Goal: Task Accomplishment & Management: Manage account settings

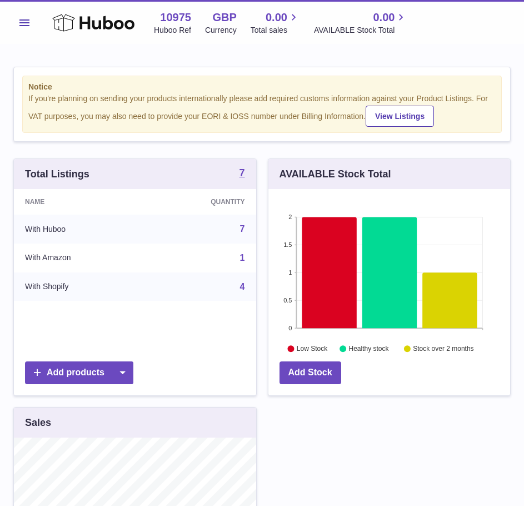
click at [20, 24] on span "Menu" at bounding box center [24, 22] width 10 height 7
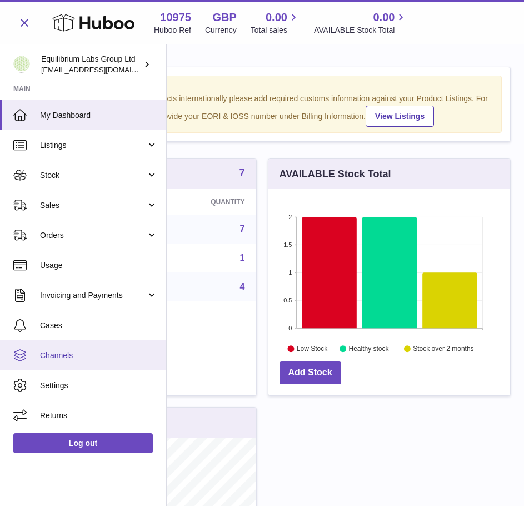
click at [78, 358] on span "Channels" at bounding box center [99, 355] width 118 height 11
click at [69, 359] on span "Channels" at bounding box center [99, 355] width 118 height 11
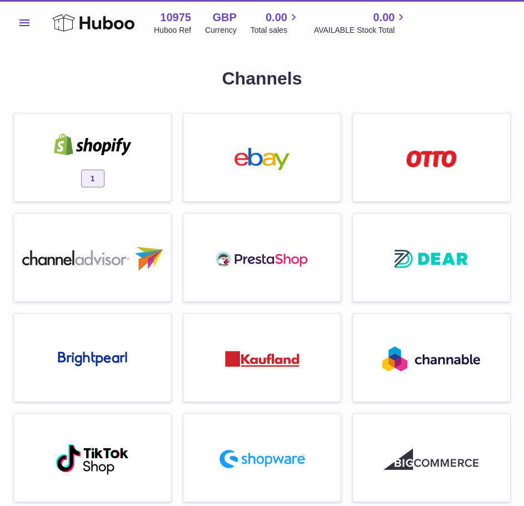
click at [102, 168] on div "1" at bounding box center [92, 159] width 146 height 71
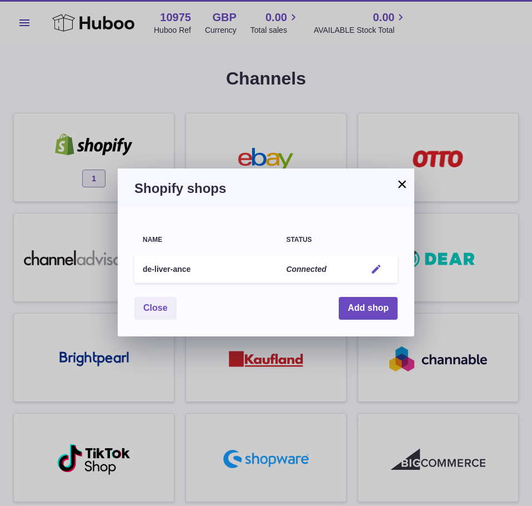
click at [381, 264] on em "button" at bounding box center [377, 269] width 12 height 12
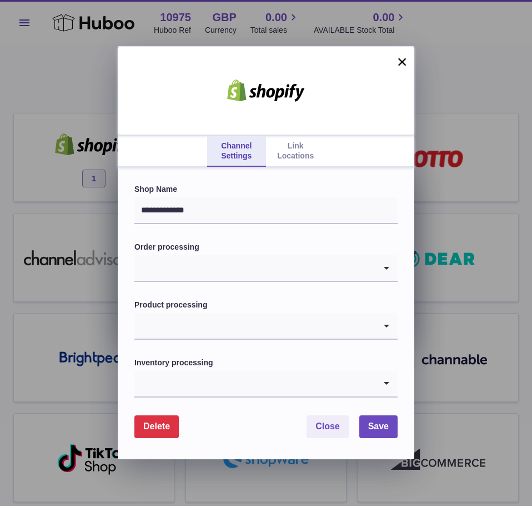
click at [319, 162] on link "Link Locations" at bounding box center [295, 151] width 59 height 31
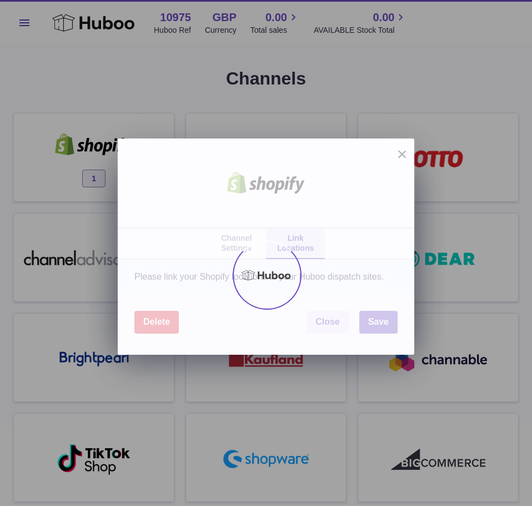
click at [302, 150] on div at bounding box center [266, 274] width 532 height 461
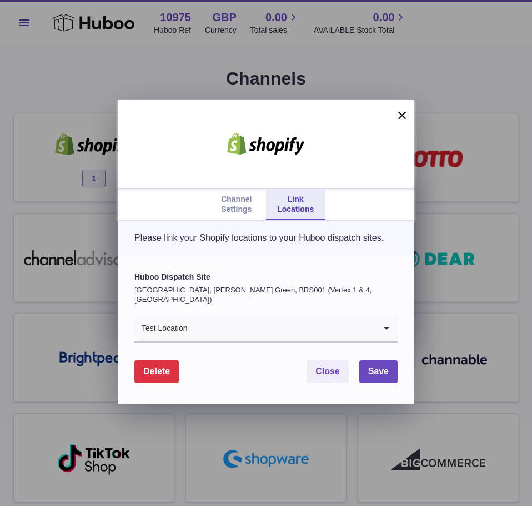
click at [377, 333] on icon "Search for option" at bounding box center [387, 329] width 22 height 26
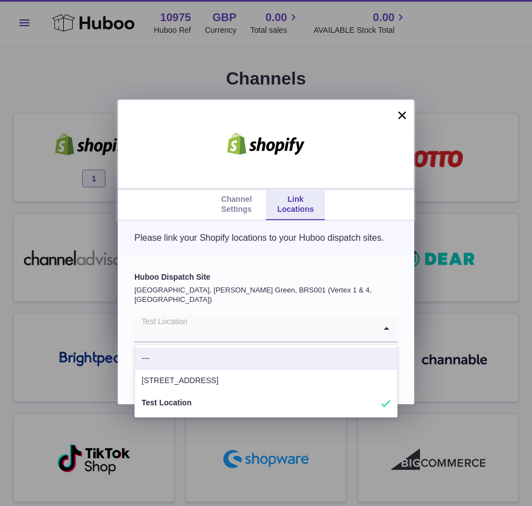
click at [342, 255] on div "Please link your Shopify locations to your Huboo dispatch sites." at bounding box center [266, 238] width 297 height 34
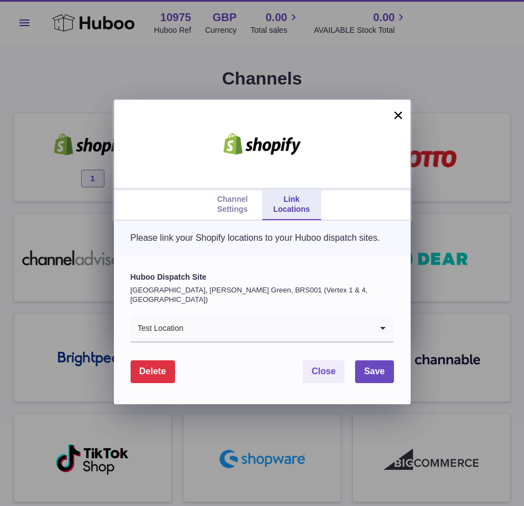
click at [433, 8] on div "Channel Settings Link Locations × Please link your Shopify locations to your Hu…" at bounding box center [262, 253] width 524 height 506
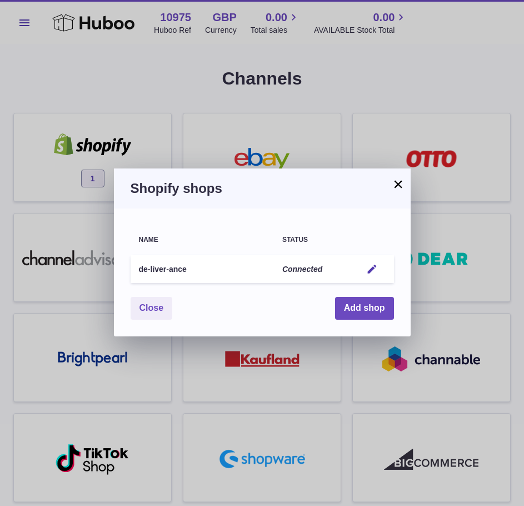
drag, startPoint x: 383, startPoint y: 174, endPoint x: 397, endPoint y: 180, distance: 15.0
click at [398, 179] on div "× Shopify shops Name Status de-liver-ance Connected Edit You have not connected…" at bounding box center [262, 252] width 297 height 168
click at [399, 182] on button "×" at bounding box center [398, 183] width 13 height 13
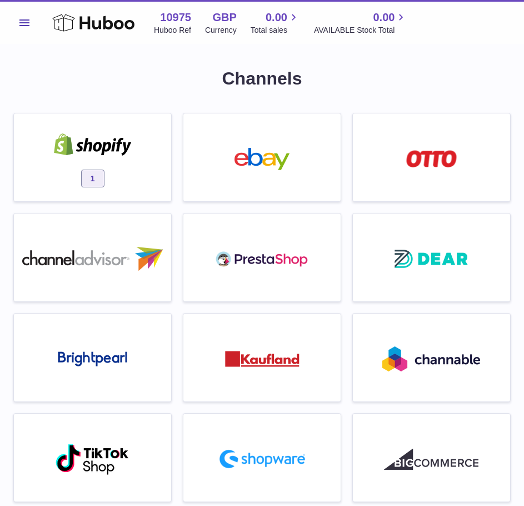
click at [137, 71] on h1 "Channels" at bounding box center [261, 79] width 497 height 24
click at [98, 138] on img at bounding box center [93, 144] width 94 height 22
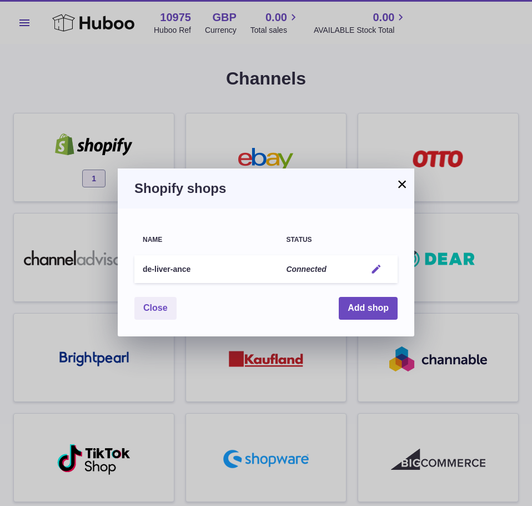
click at [380, 268] on em "button" at bounding box center [377, 269] width 12 height 12
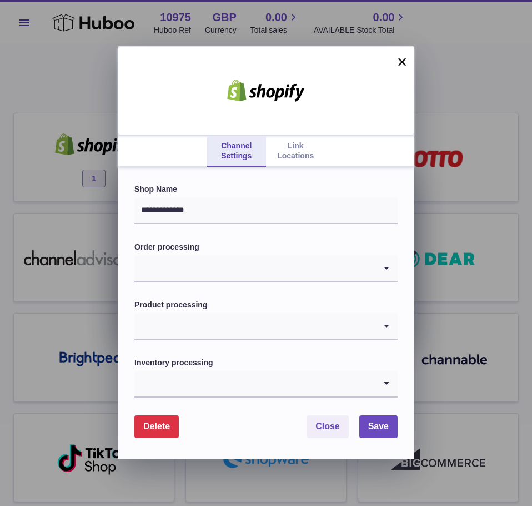
click at [308, 154] on link "Link Locations" at bounding box center [295, 151] width 59 height 31
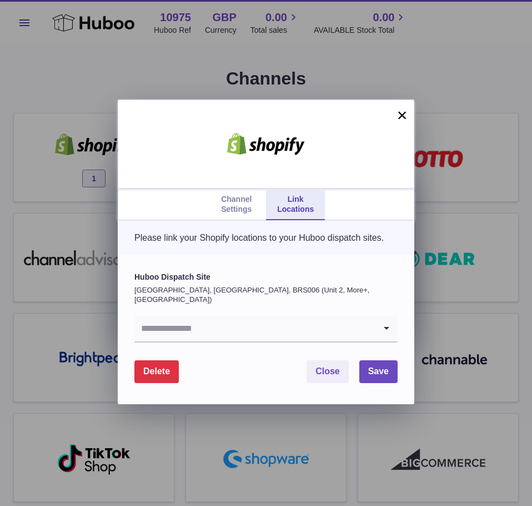
click at [328, 327] on input "Search for option" at bounding box center [254, 329] width 241 height 26
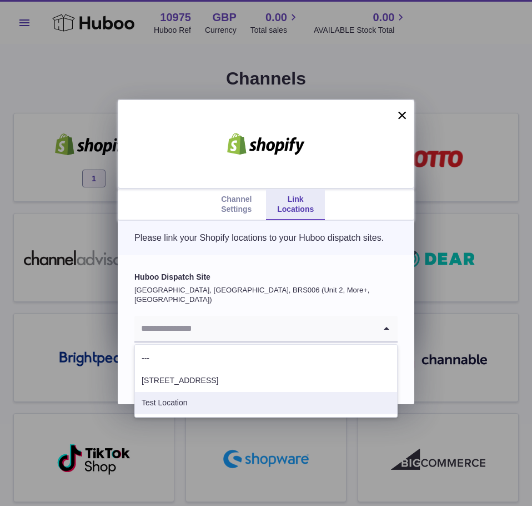
click at [256, 403] on li "Test Location" at bounding box center [266, 403] width 262 height 22
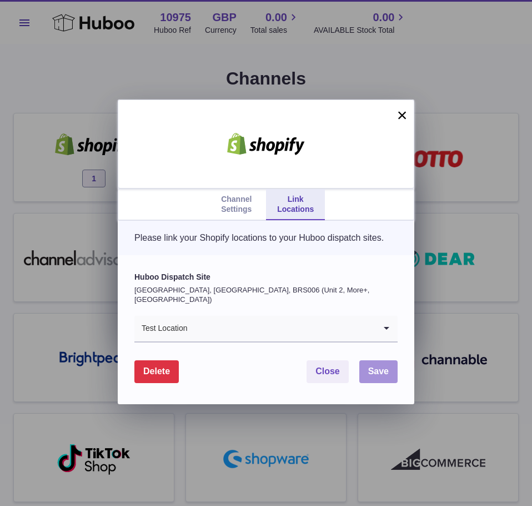
click at [372, 376] on span "Save" at bounding box center [378, 370] width 21 height 9
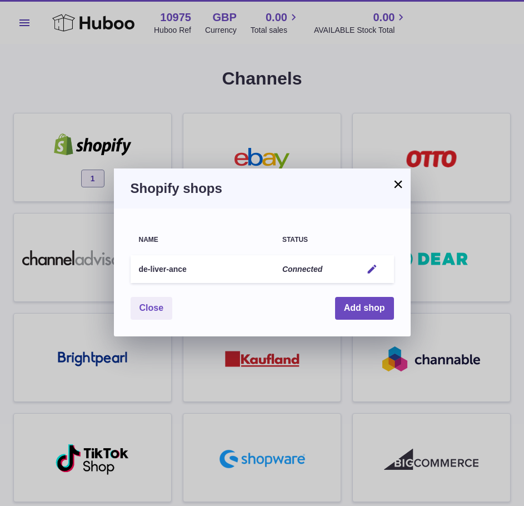
click at [396, 184] on button "×" at bounding box center [398, 183] width 13 height 13
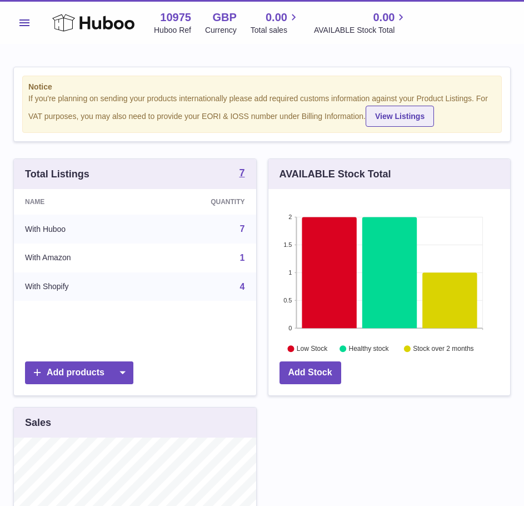
scroll to position [173, 242]
click at [32, 26] on button "Menu" at bounding box center [24, 23] width 22 height 22
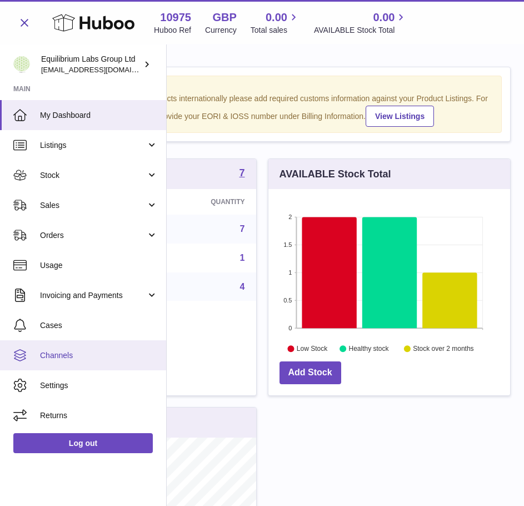
click at [77, 359] on span "Channels" at bounding box center [99, 355] width 118 height 11
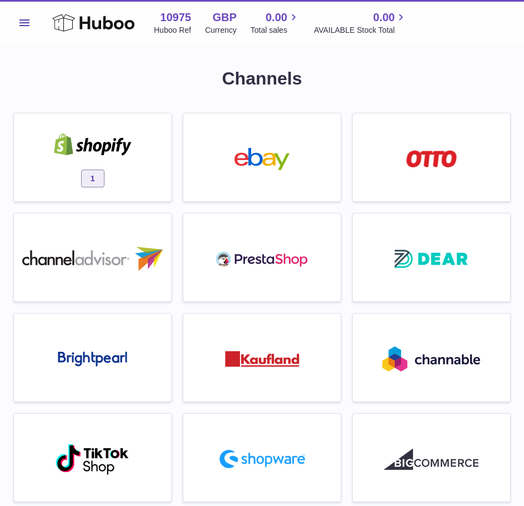
click at [130, 176] on div "1" at bounding box center [92, 159] width 146 height 71
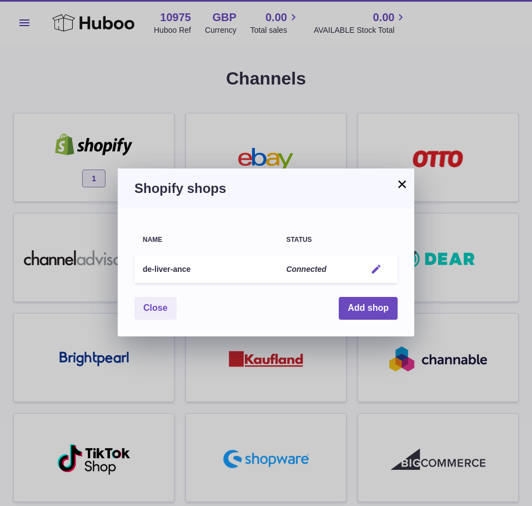
click at [382, 266] on button "Edit" at bounding box center [376, 269] width 21 height 12
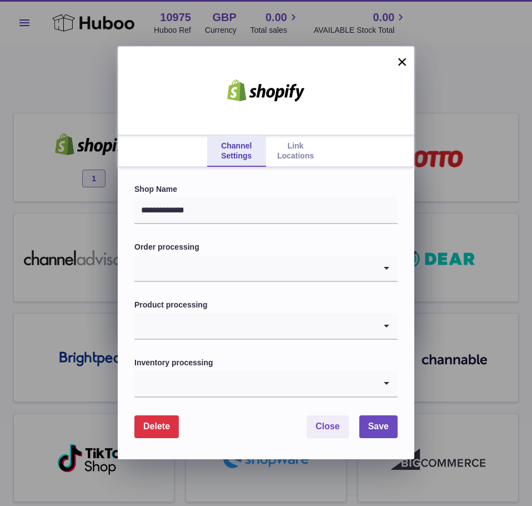
click at [290, 152] on link "Link Locations" at bounding box center [295, 151] width 59 height 31
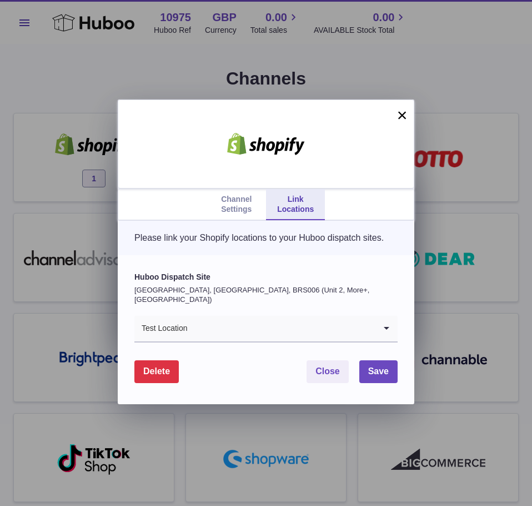
click at [268, 330] on input "Search for option" at bounding box center [282, 329] width 188 height 26
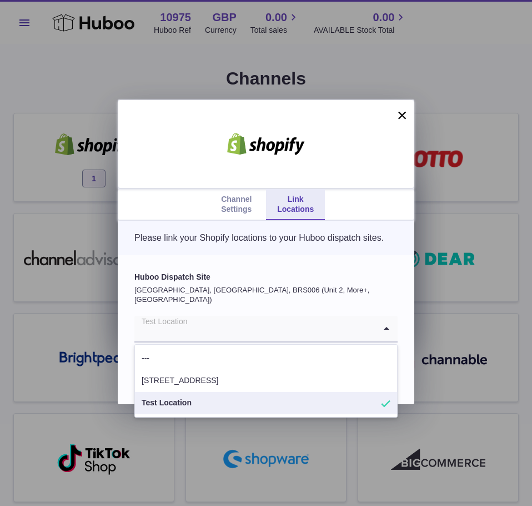
click at [282, 282] on label "Huboo Dispatch Site" at bounding box center [265, 277] width 263 height 11
